Goal: Find specific page/section: Find specific page/section

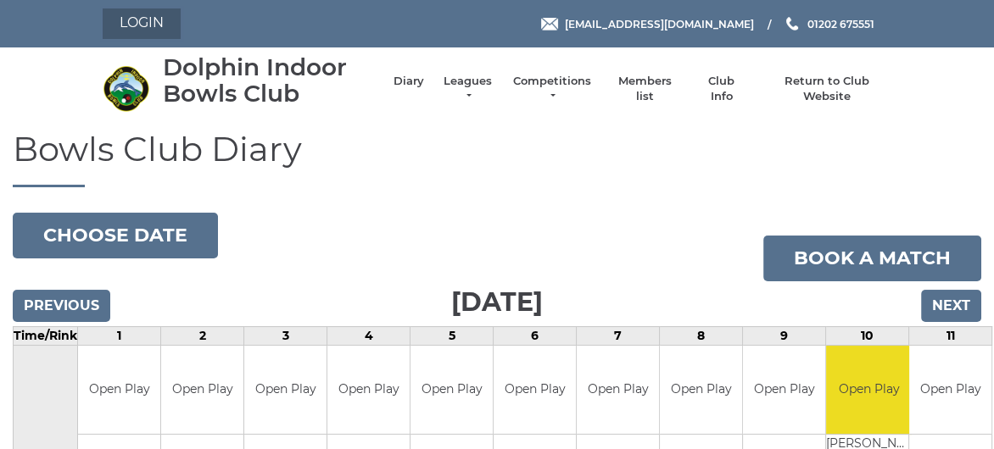
click at [159, 24] on link "Login" at bounding box center [142, 23] width 78 height 31
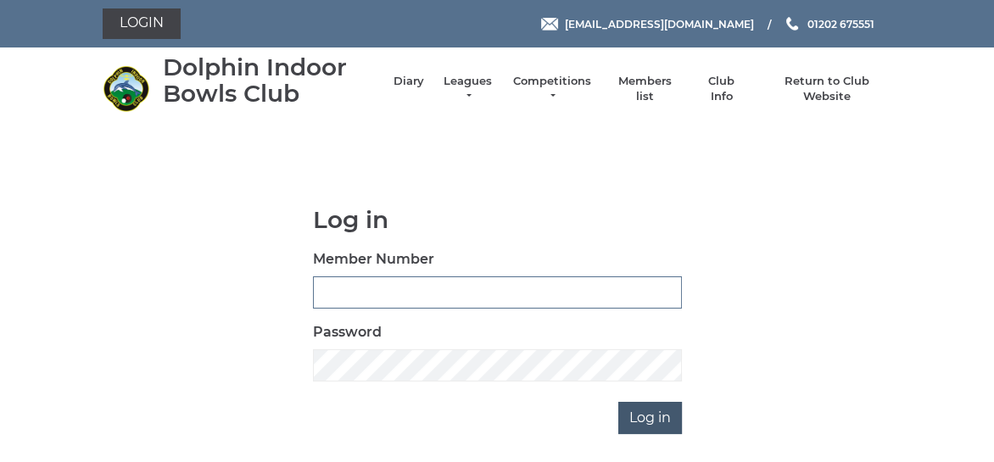
type input "3361"
click at [638, 417] on input "Log in" at bounding box center [650, 418] width 64 height 32
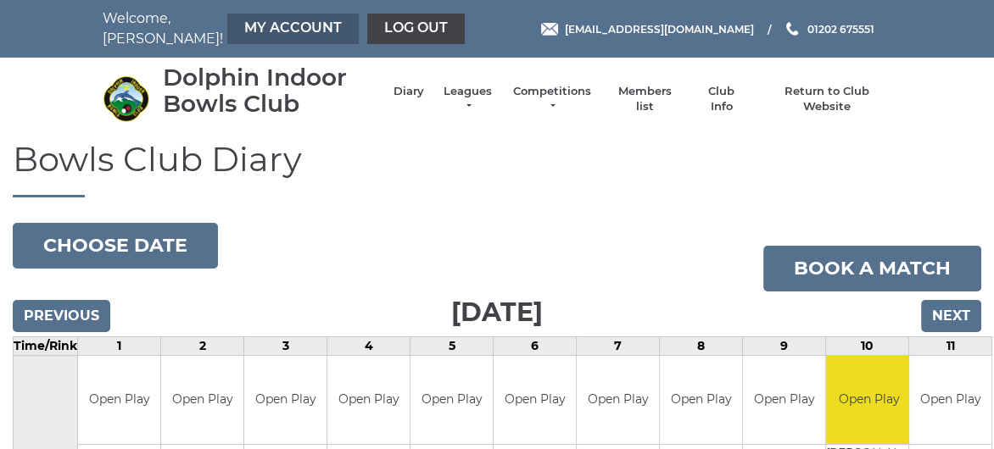
click at [227, 31] on link "My Account" at bounding box center [292, 29] width 131 height 31
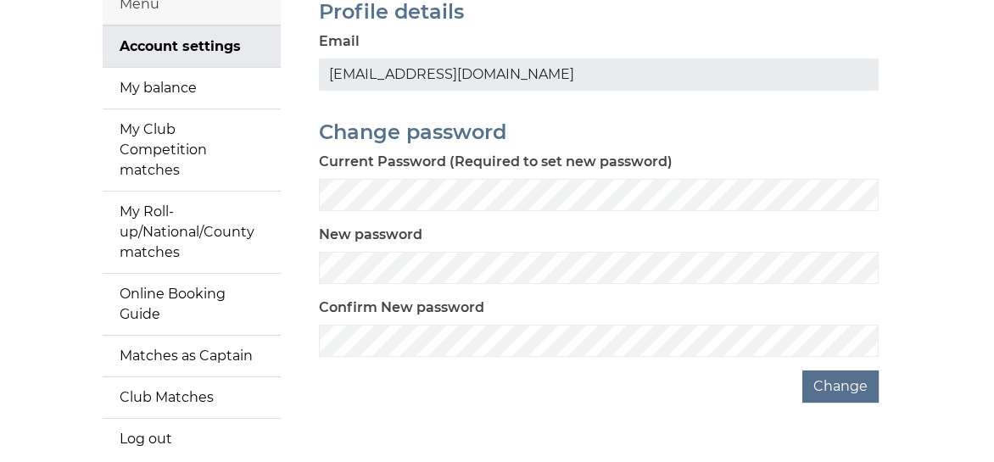
scroll to position [170, 0]
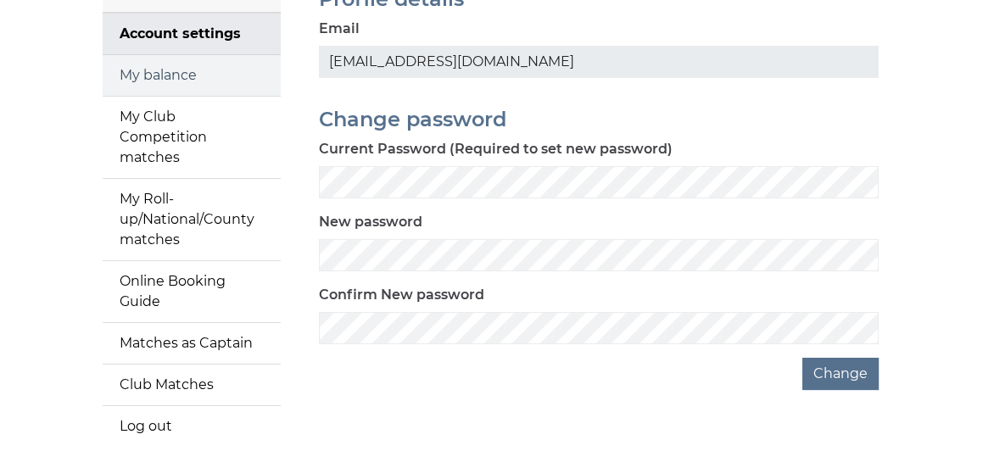
click at [176, 75] on link "My balance" at bounding box center [192, 75] width 178 height 41
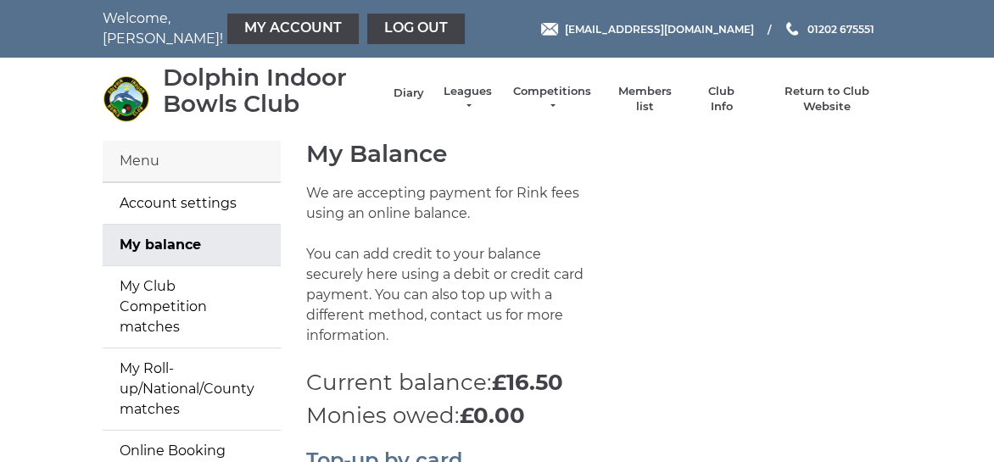
click at [406, 88] on link "Diary" at bounding box center [408, 93] width 31 height 15
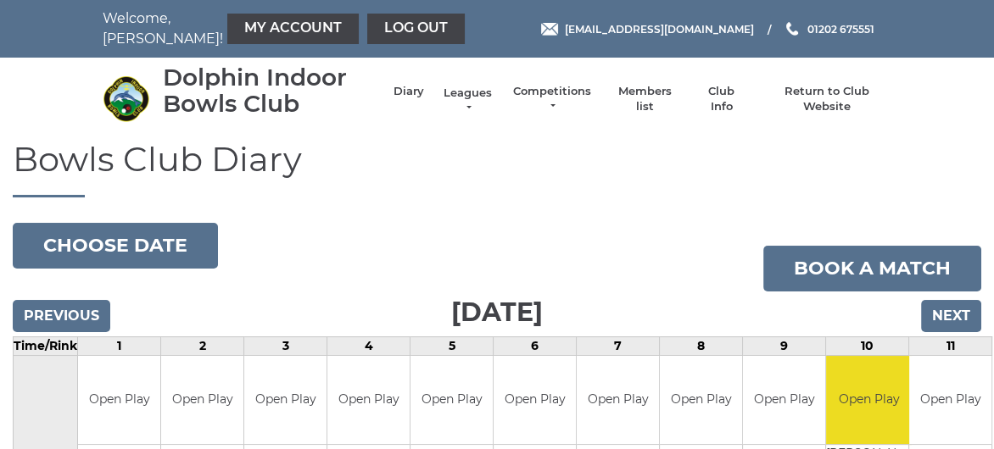
click at [476, 94] on link "Leagues" at bounding box center [467, 101] width 53 height 31
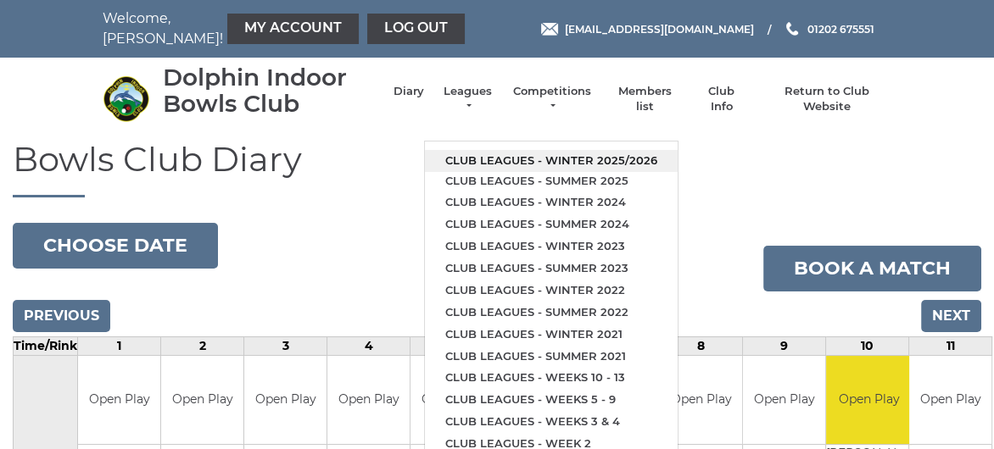
click at [483, 159] on link "Club leagues - Winter 2025/2026" at bounding box center [551, 161] width 253 height 22
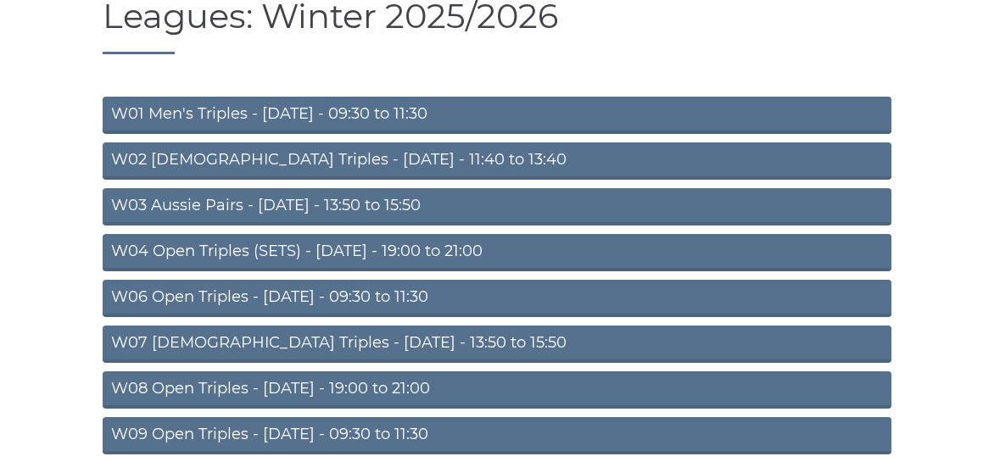
scroll to position [170, 0]
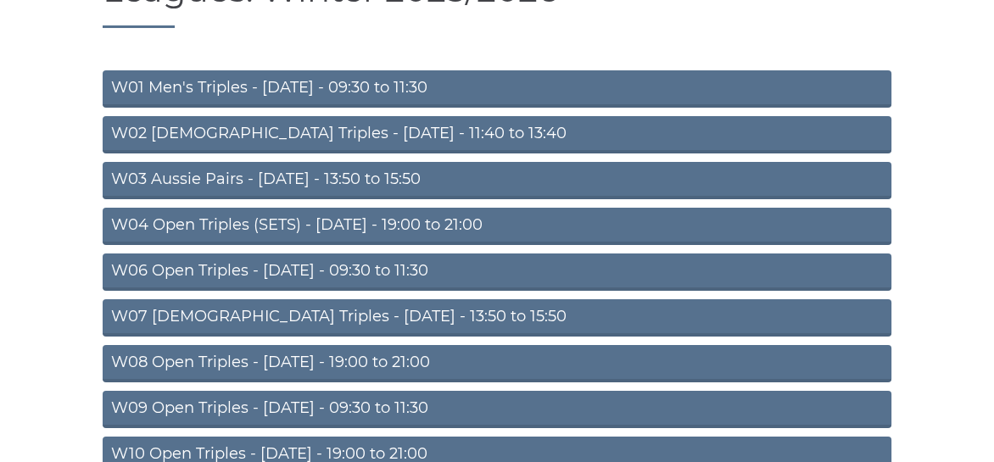
click at [355, 270] on link "W06 Open Triples - Tuesday - 09:30 to 11:30" at bounding box center [497, 271] width 788 height 37
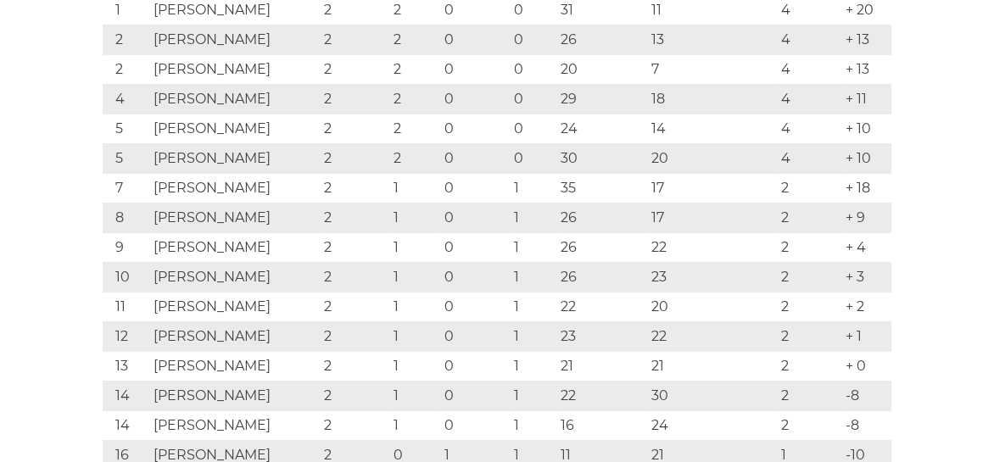
scroll to position [339, 0]
